Goal: Find specific page/section: Find specific page/section

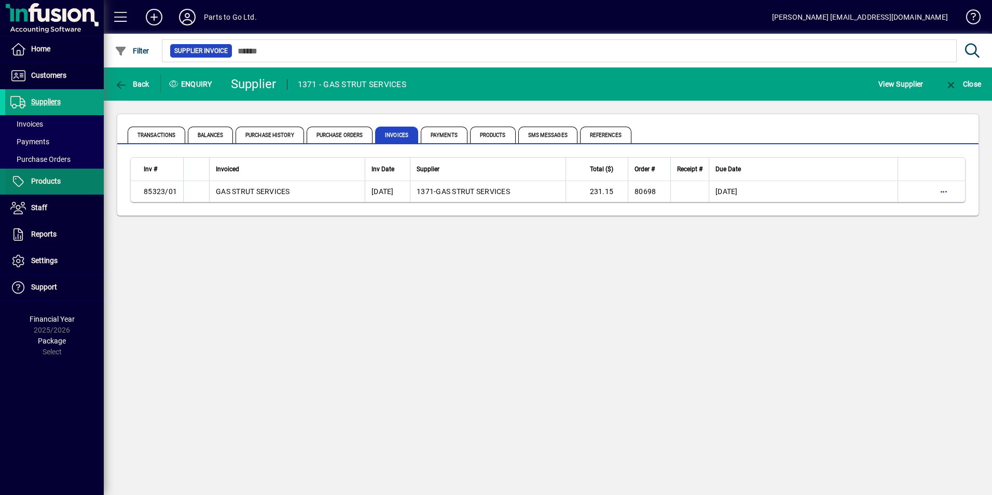
click at [57, 180] on span "Products" at bounding box center [46, 181] width 30 height 8
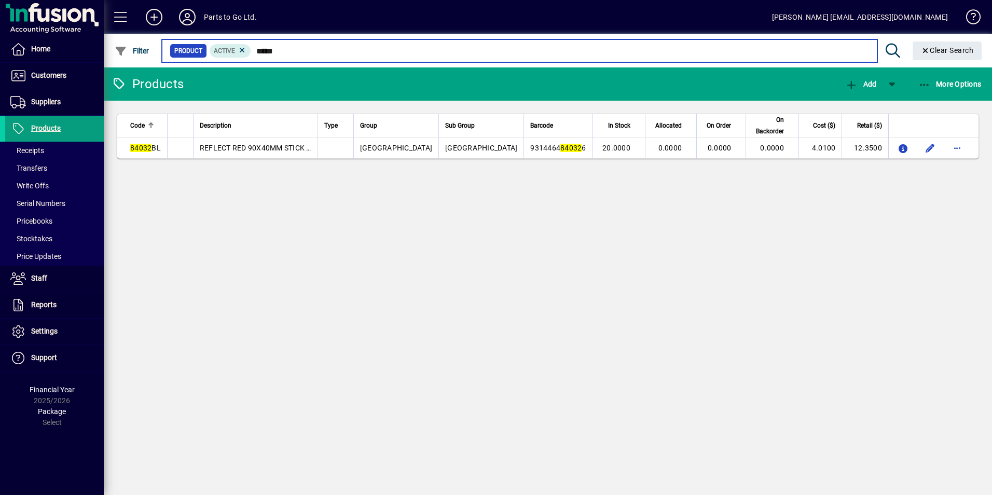
type input "*****"
